Goal: Find specific page/section: Find specific page/section

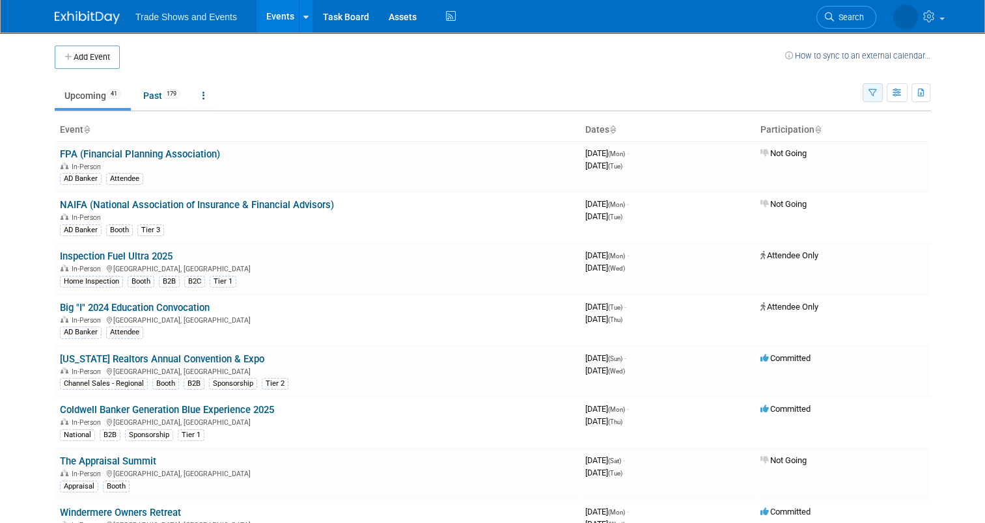
click at [877, 96] on icon "button" at bounding box center [873, 93] width 8 height 8
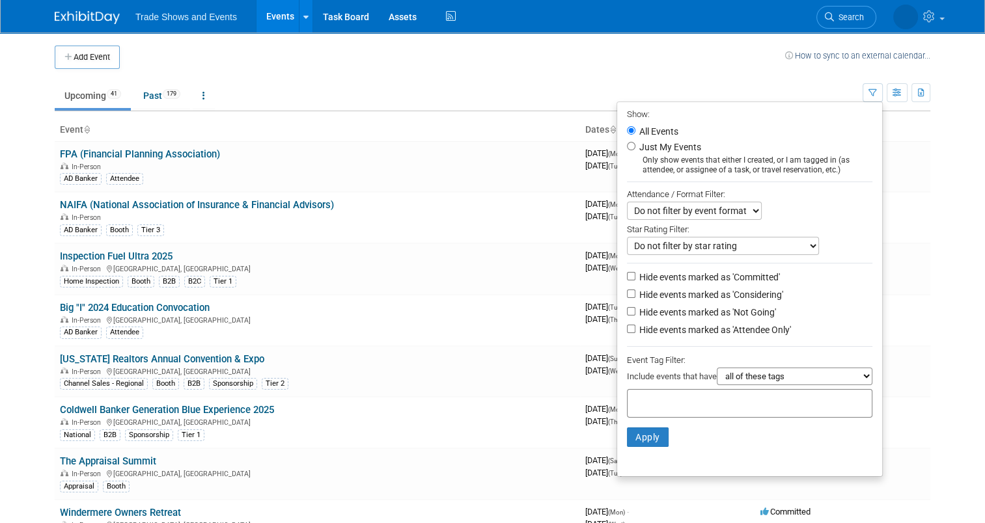
click at [798, 378] on select "all of these tags any one of these tags only and exactly these specific tags" at bounding box center [795, 377] width 156 height 18
click at [680, 395] on input "text" at bounding box center [685, 401] width 104 height 13
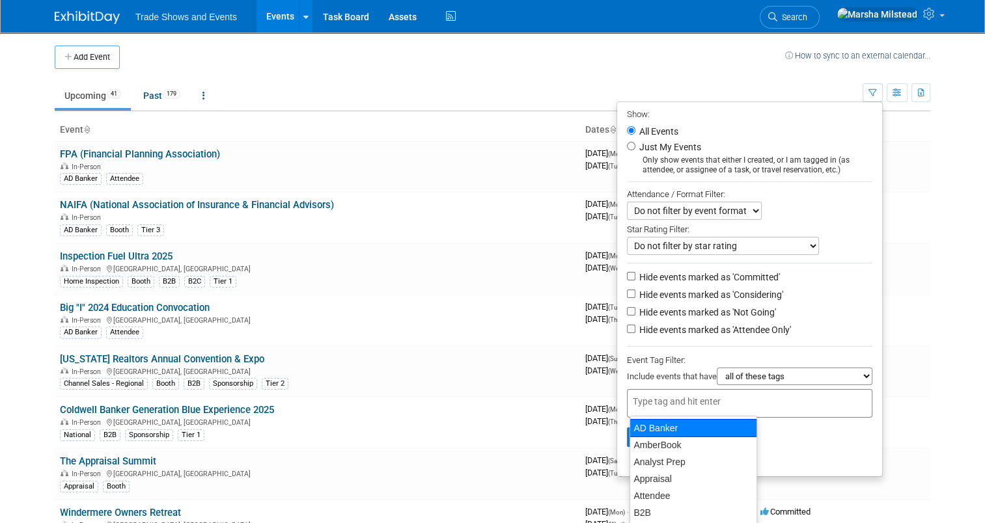
click at [669, 429] on div "AD Banker" at bounding box center [694, 428] width 128 height 18
type input "AD Banker"
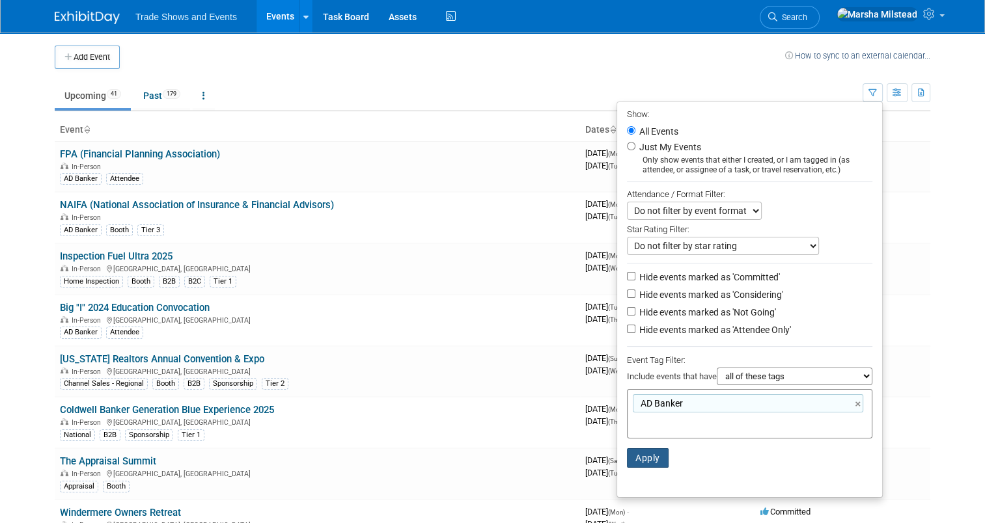
click at [654, 460] on button "Apply" at bounding box center [648, 459] width 42 height 20
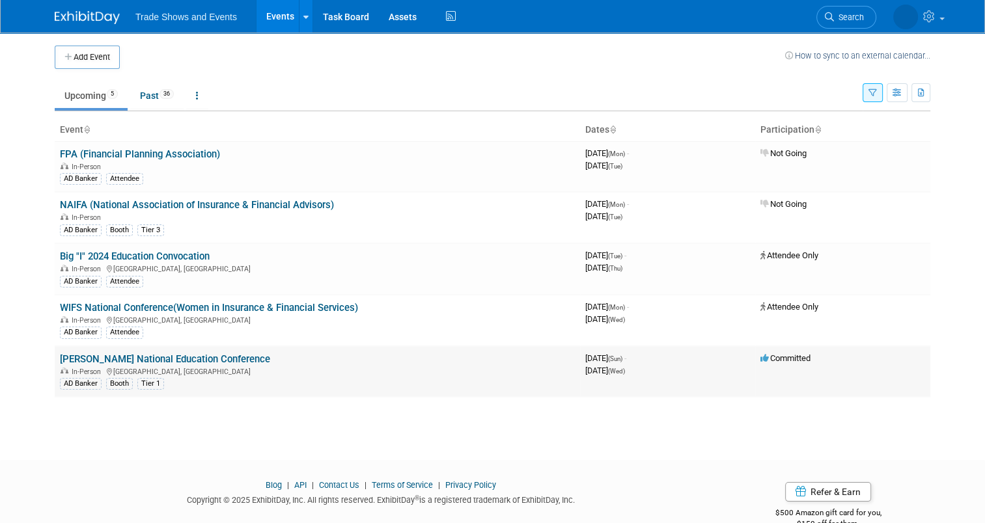
click at [126, 357] on link "[PERSON_NAME] National Education Conference" at bounding box center [165, 360] width 210 height 12
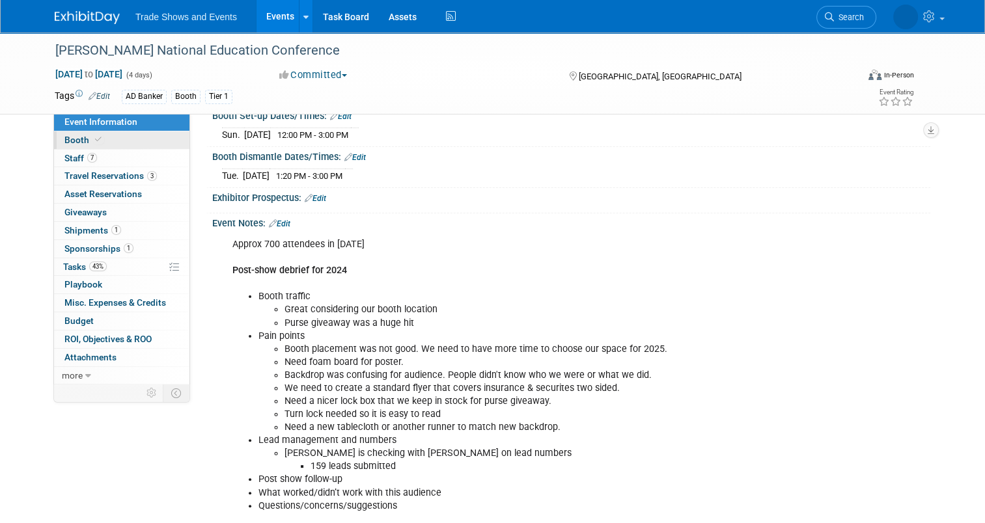
scroll to position [257, 0]
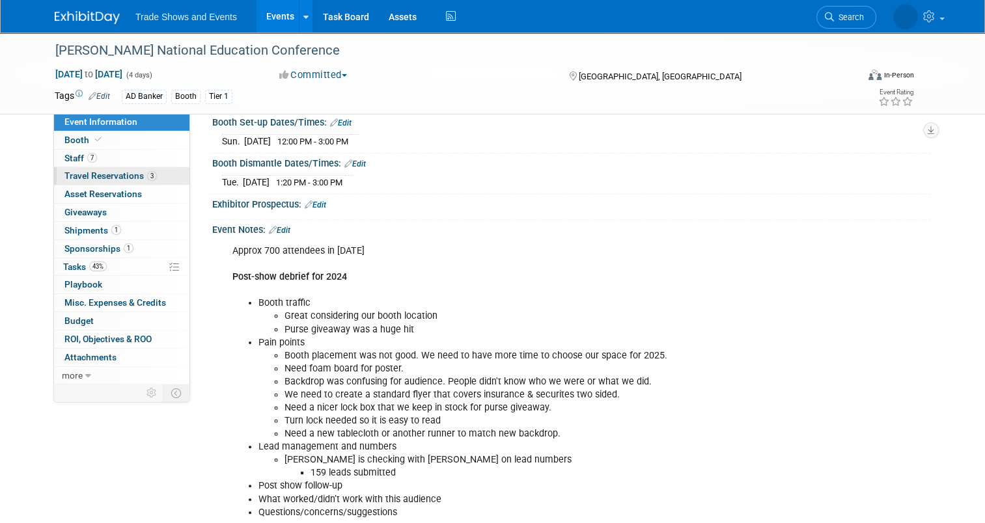
click at [89, 179] on span "Travel Reservations 3" at bounding box center [110, 176] width 92 height 10
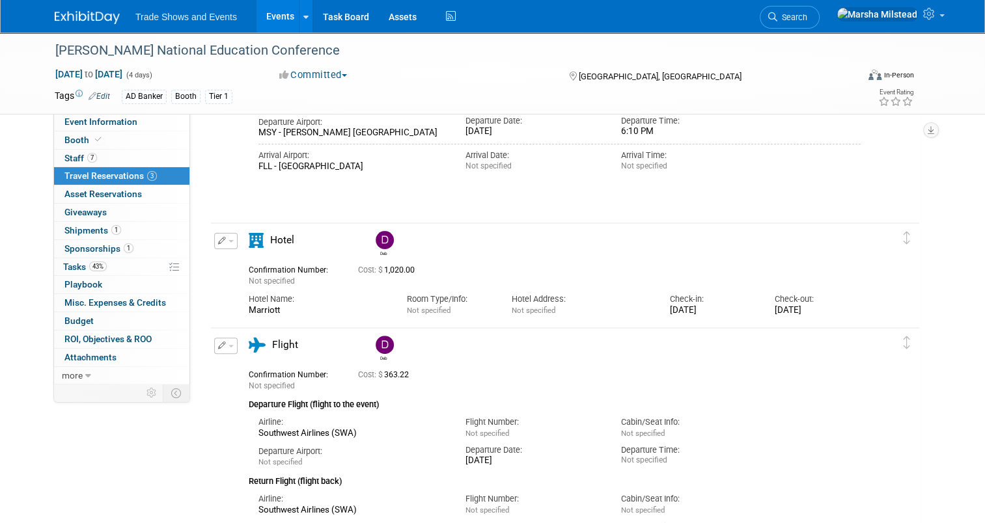
scroll to position [477, 0]
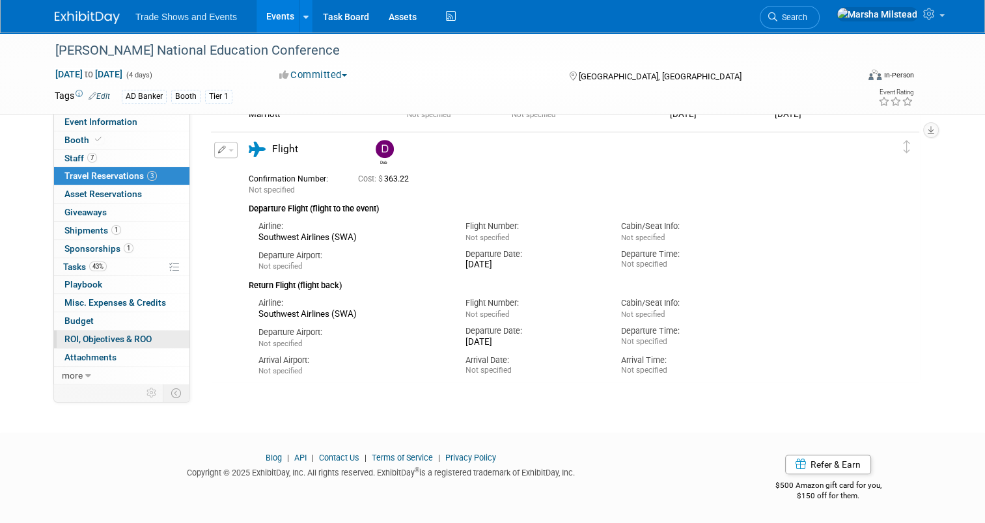
click at [93, 339] on span "ROI, Objectives & ROO 0" at bounding box center [107, 339] width 87 height 10
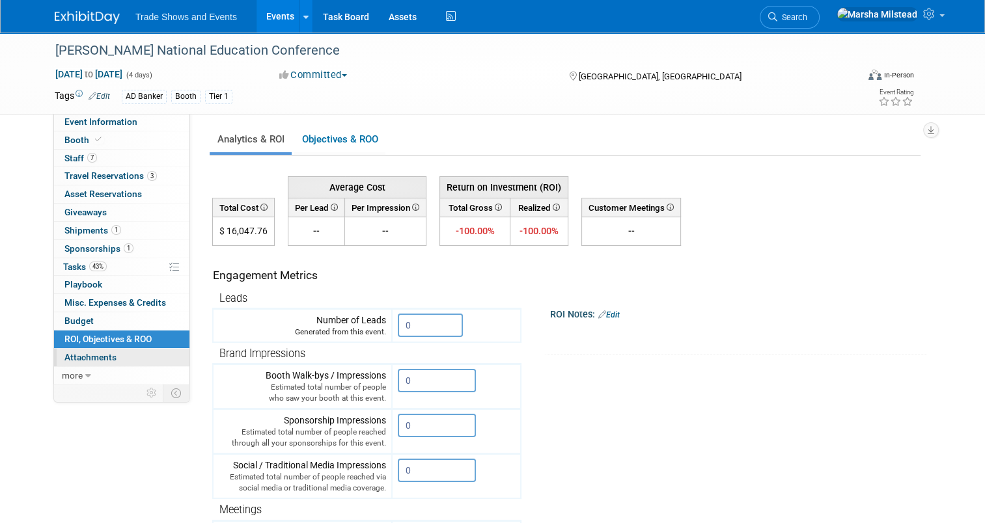
click at [92, 359] on span "Attachments 0" at bounding box center [90, 357] width 52 height 10
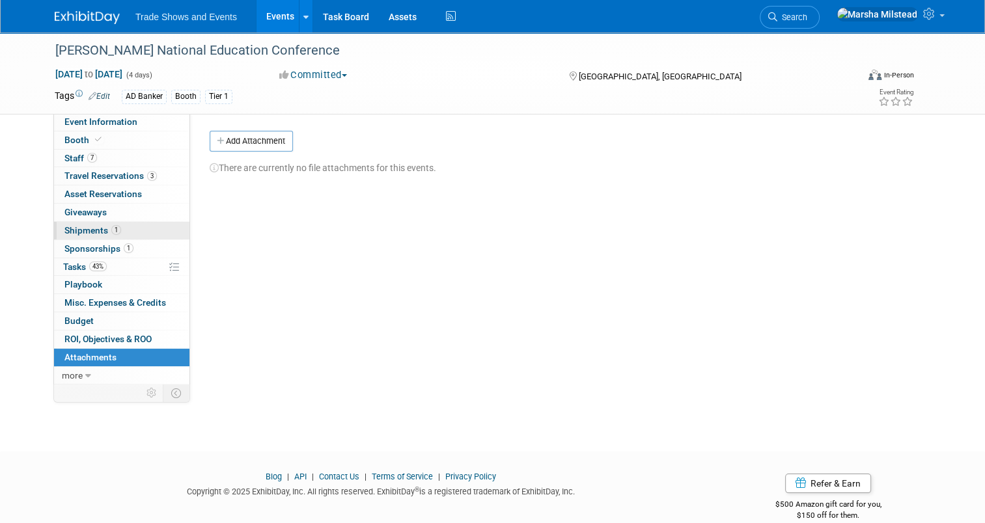
click at [85, 226] on span "Shipments 1" at bounding box center [92, 230] width 57 height 10
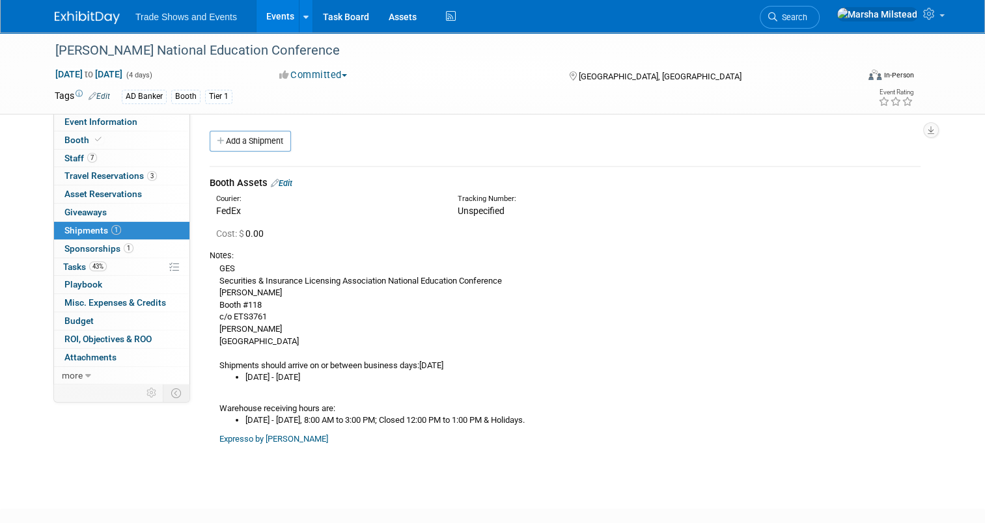
drag, startPoint x: 203, startPoint y: 197, endPoint x: 413, endPoint y: 430, distance: 313.0
click at [413, 430] on td "Booth Assets Edit Courier: FedEx Tracking Number:" at bounding box center [565, 313] width 711 height 292
click at [656, 382] on li "Tuesday, September 23, 2025 - Wednesday, October 22, 2025" at bounding box center [582, 378] width 675 height 12
